Goal: Transaction & Acquisition: Purchase product/service

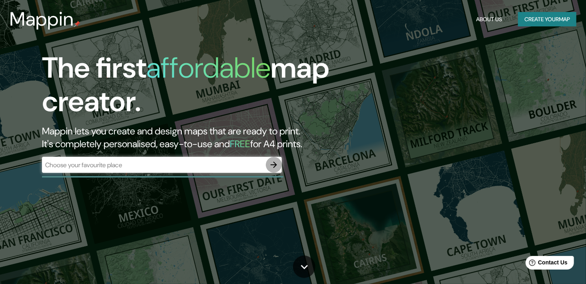
click at [275, 167] on icon "button" at bounding box center [274, 165] width 10 height 10
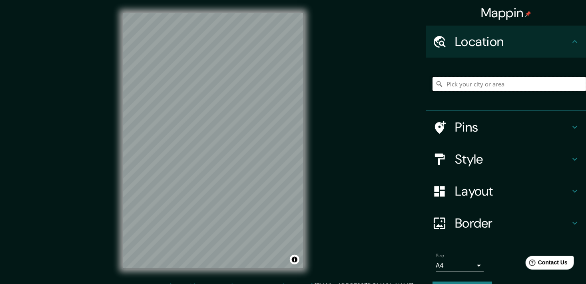
click at [493, 84] on input "Pick your city or area" at bounding box center [508, 84] width 153 height 14
type input "[GEOGRAPHIC_DATA], [GEOGRAPHIC_DATA], [GEOGRAPHIC_DATA]"
drag, startPoint x: 569, startPoint y: 158, endPoint x: 591, endPoint y: 148, distance: 24.1
click at [571, 157] on icon at bounding box center [575, 159] width 10 height 10
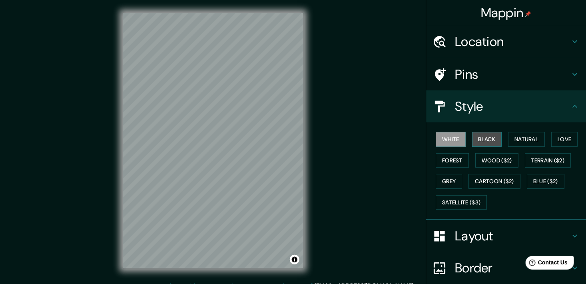
click at [485, 143] on button "Black" at bounding box center [487, 139] width 30 height 15
click at [352, 152] on div "Mappin Location [GEOGRAPHIC_DATA], [GEOGRAPHIC_DATA], [GEOGRAPHIC_DATA] [GEOGRA…" at bounding box center [293, 147] width 586 height 294
drag, startPoint x: 378, startPoint y: 150, endPoint x: 382, endPoint y: 151, distance: 4.9
click at [381, 150] on div "Mappin Location [GEOGRAPHIC_DATA], [GEOGRAPHIC_DATA], [GEOGRAPHIC_DATA] [GEOGRA…" at bounding box center [293, 147] width 586 height 294
click at [395, 151] on div "Mappin Location [GEOGRAPHIC_DATA], [GEOGRAPHIC_DATA], [GEOGRAPHIC_DATA] [GEOGRA…" at bounding box center [293, 147] width 586 height 294
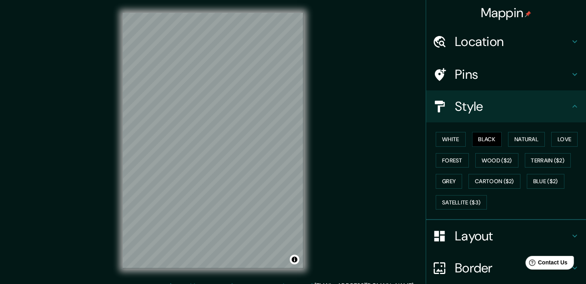
click at [391, 149] on div "Mappin Location [GEOGRAPHIC_DATA], [GEOGRAPHIC_DATA], [GEOGRAPHIC_DATA] [GEOGRA…" at bounding box center [293, 147] width 586 height 294
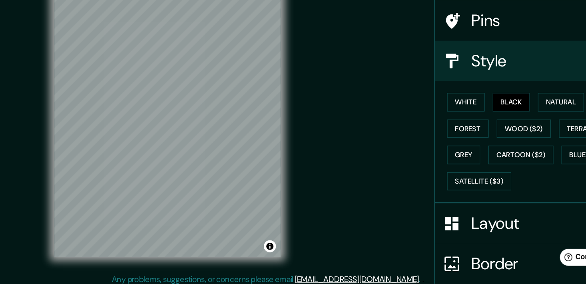
scroll to position [5, 0]
